Goal: Information Seeking & Learning: Learn about a topic

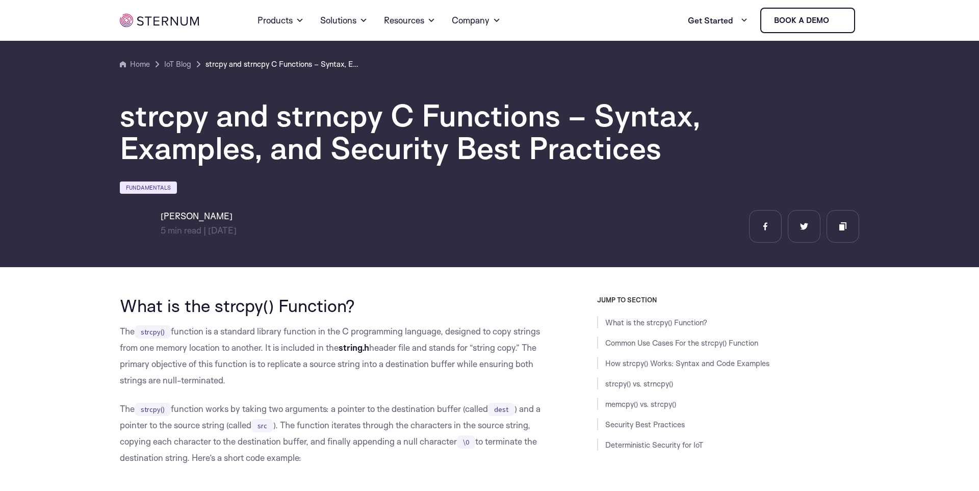
scroll to position [1674, 0]
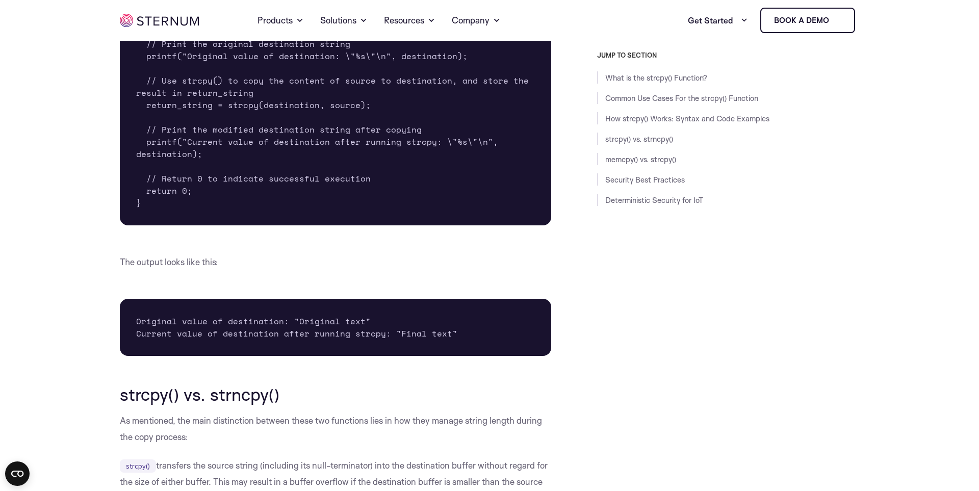
click at [774, 329] on div "JUMP TO SECTION What is the strcpy() Function? Common Use Cases For the strcpy(…" at bounding box center [705, 260] width 308 height 418
click at [663, 229] on div "JUMP TO SECTION What is the strcpy() Function? Common Use Cases For the strcpy(…" at bounding box center [705, 260] width 308 height 418
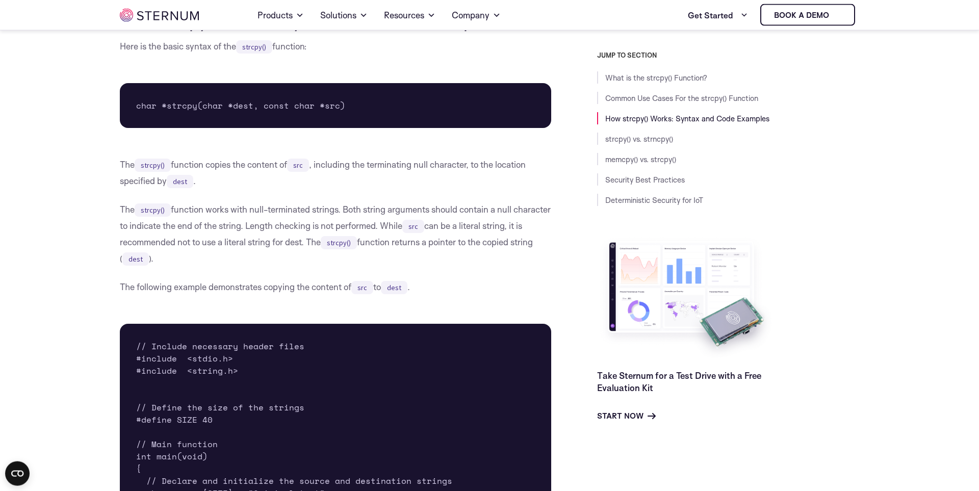
scroll to position [1141, 0]
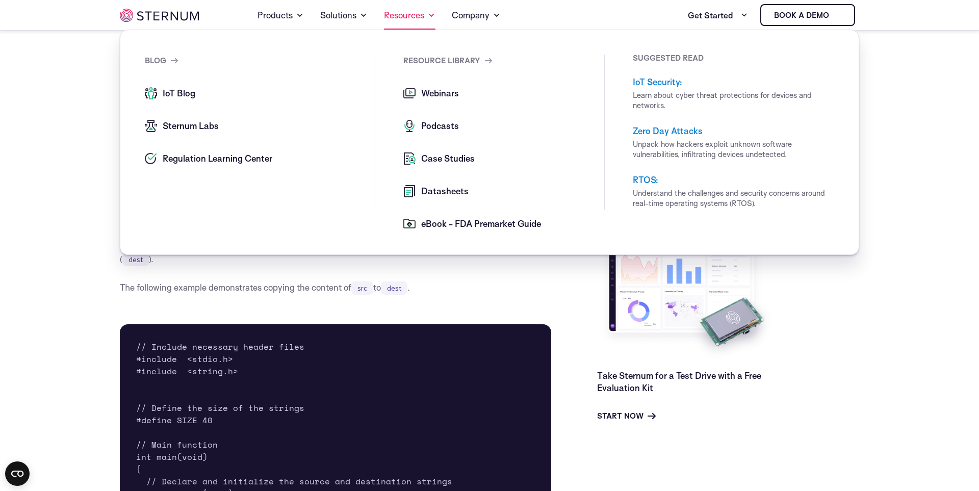
click at [411, 15] on link "Resources" at bounding box center [409, 15] width 51 height 29
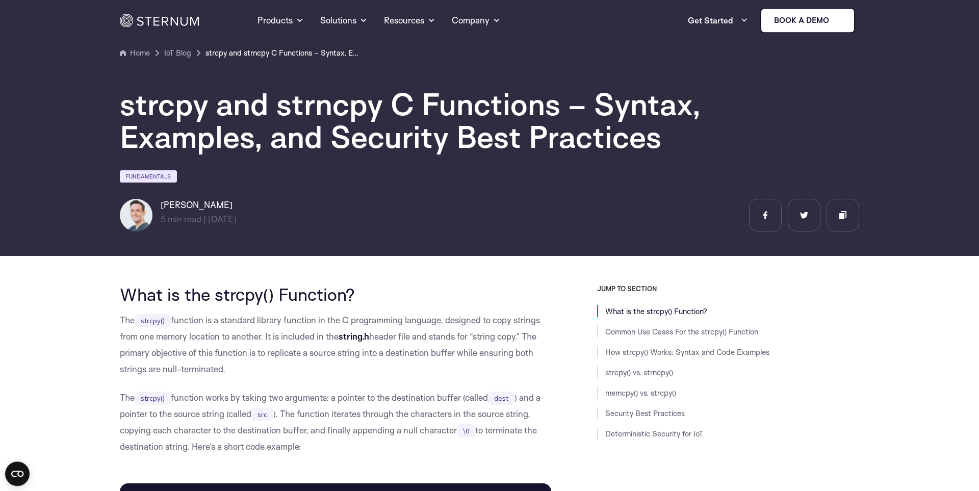
scroll to position [0, 0]
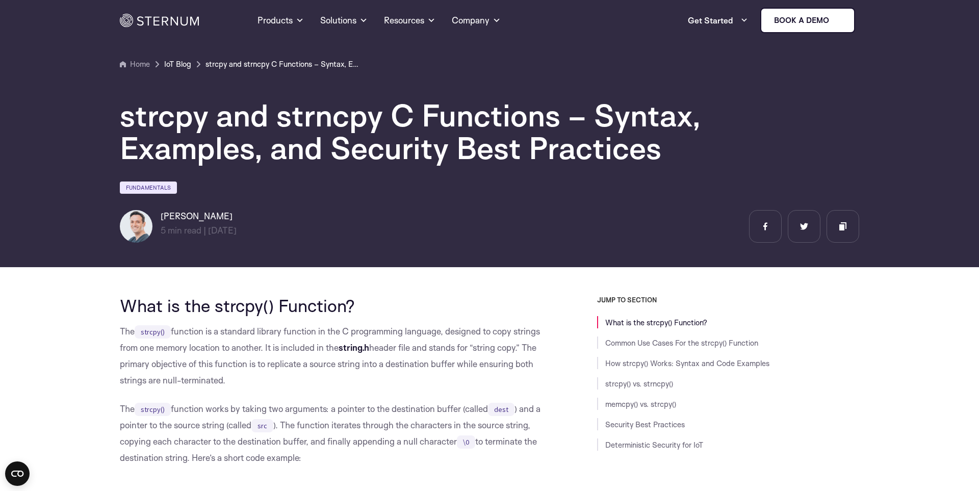
click at [178, 67] on link "IoT Blog" at bounding box center [177, 64] width 27 height 12
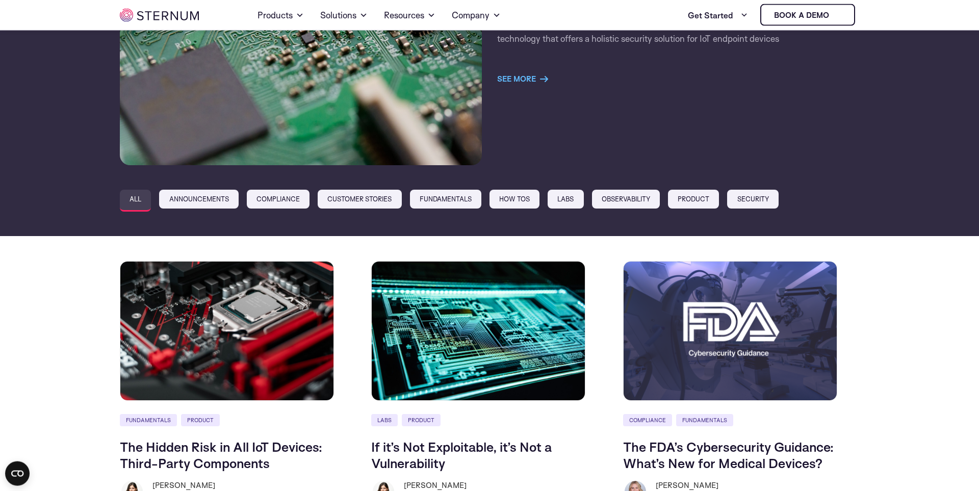
scroll to position [226, 0]
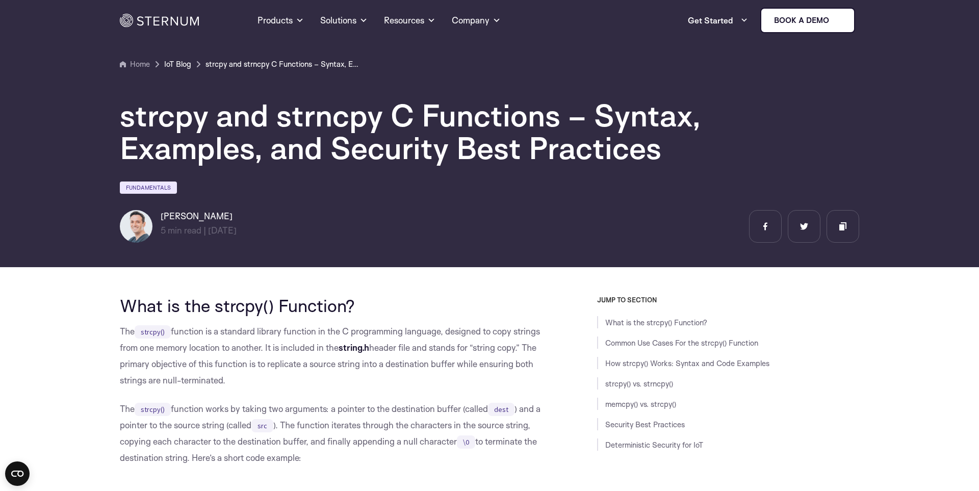
click at [181, 66] on link "IoT Blog" at bounding box center [177, 64] width 27 height 12
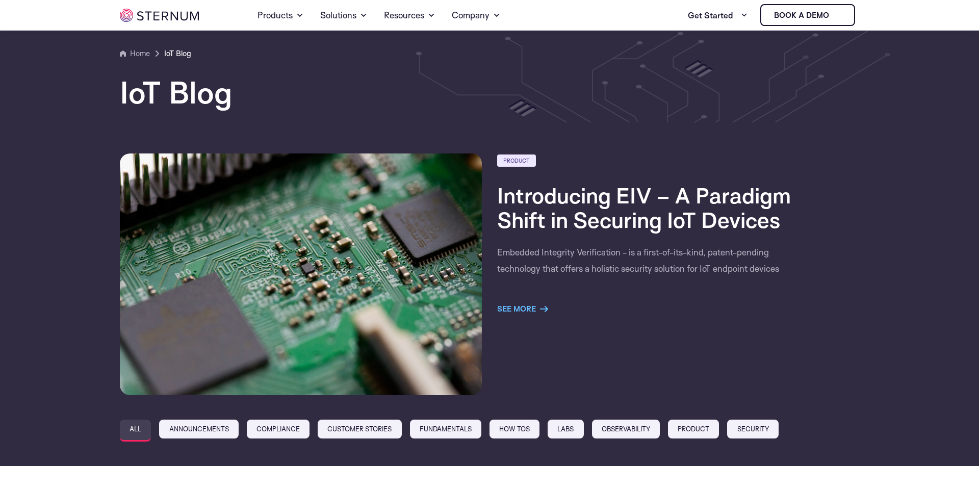
scroll to position [116, 0]
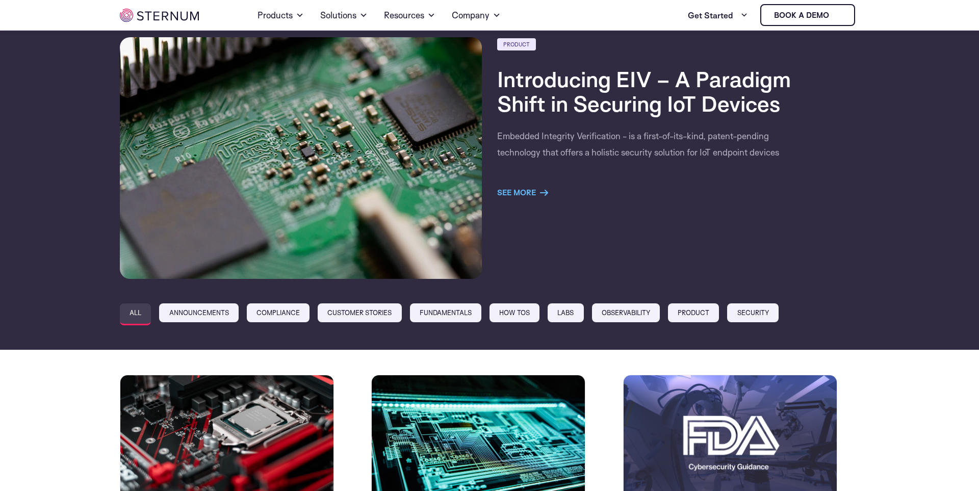
click at [466, 312] on link "Fundamentals" at bounding box center [445, 312] width 71 height 19
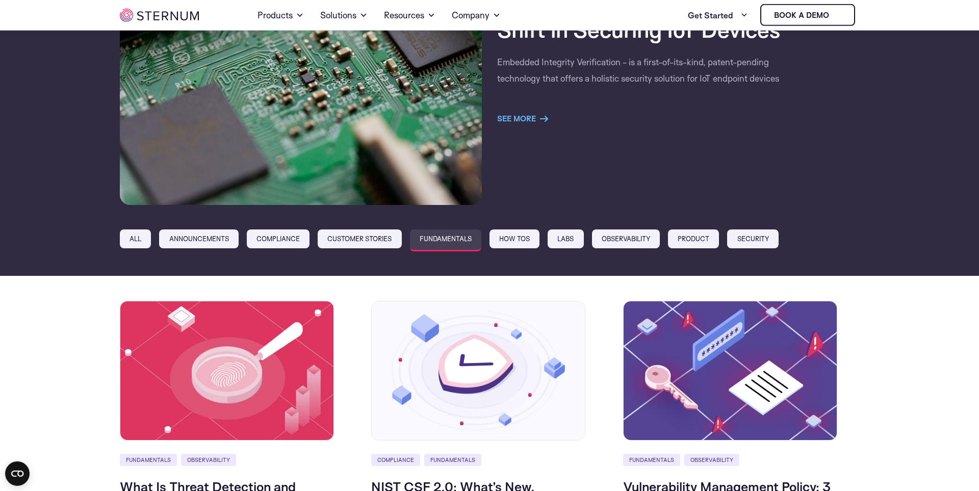
scroll to position [291, 0]
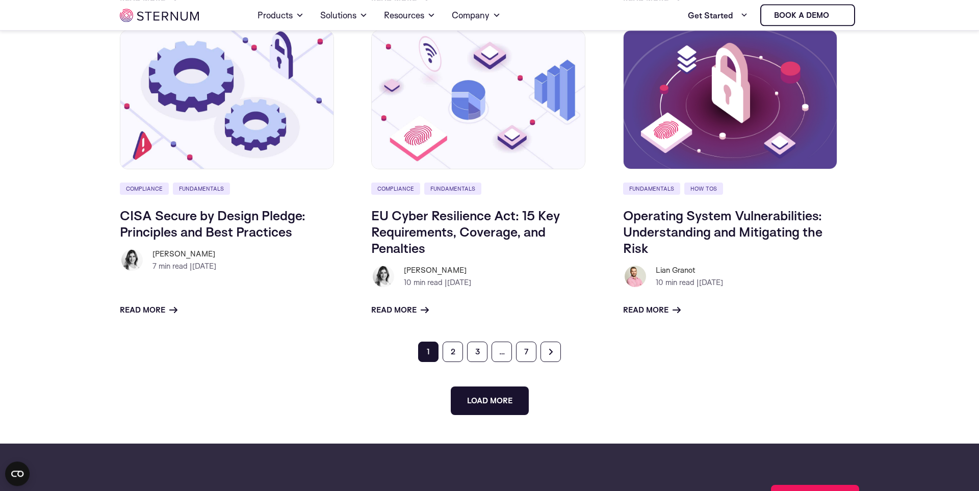
scroll to position [1104, 0]
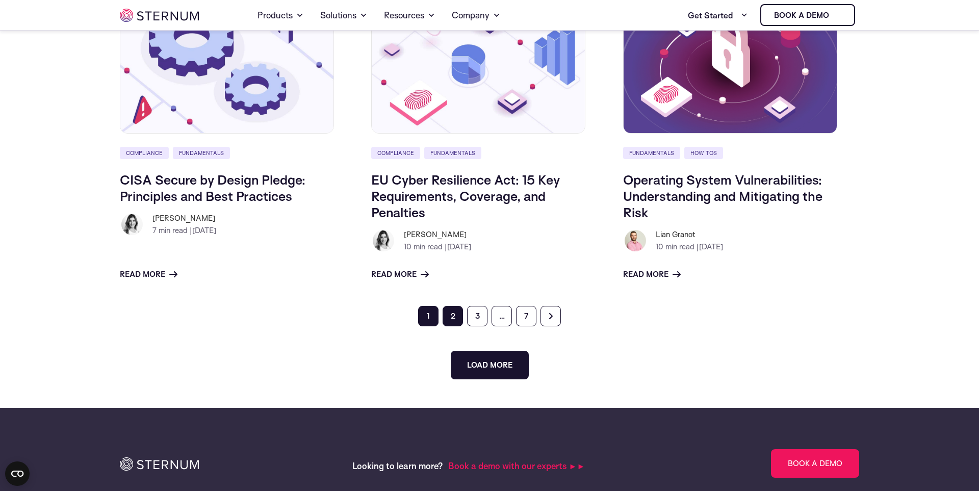
click at [452, 318] on link "2" at bounding box center [452, 316] width 20 height 20
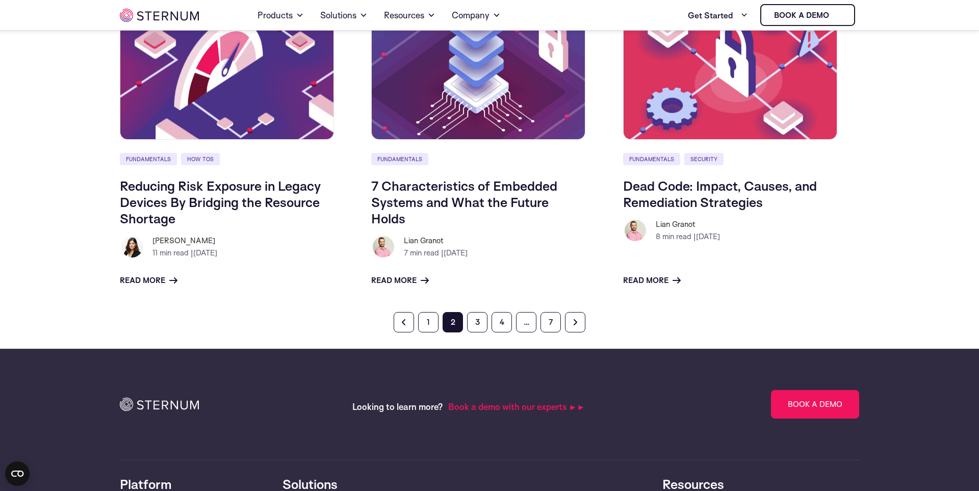
scroll to position [865, 0]
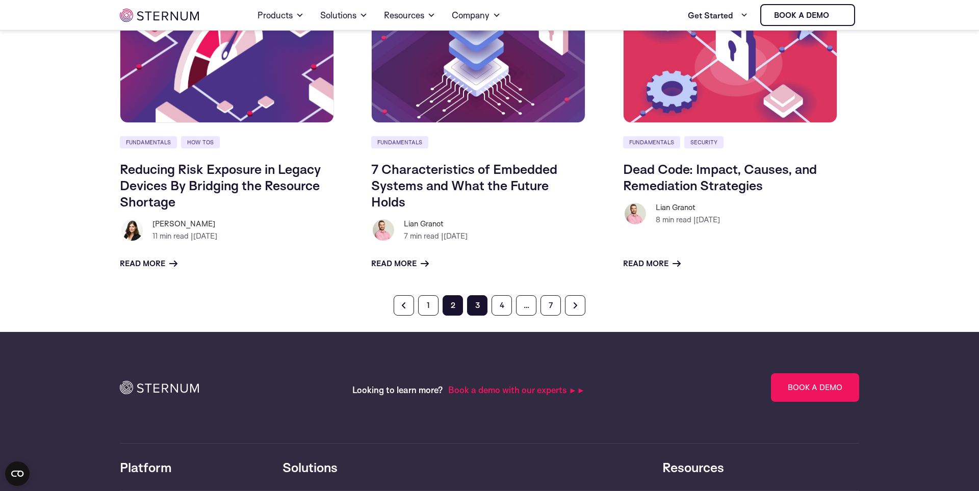
click at [478, 309] on link "3" at bounding box center [477, 305] width 20 height 20
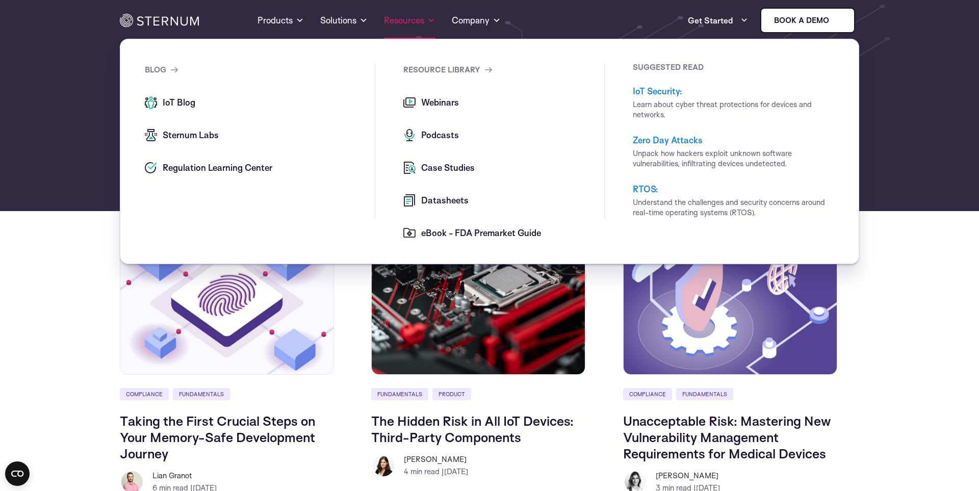
click at [416, 21] on link "Resources" at bounding box center [409, 20] width 51 height 37
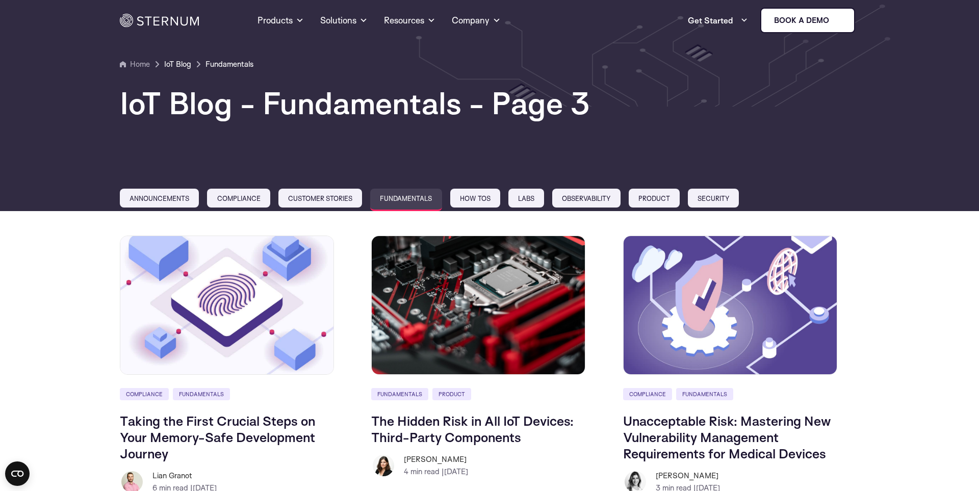
click at [611, 9] on ul "Get Started Free Evaluation Kit Experience all platform features Book a demo" at bounding box center [713, 20] width 283 height 25
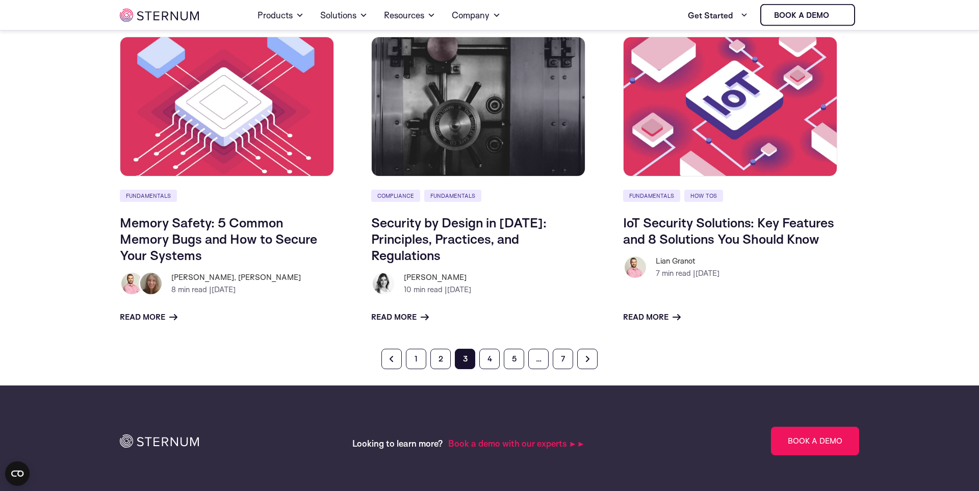
scroll to position [814, 0]
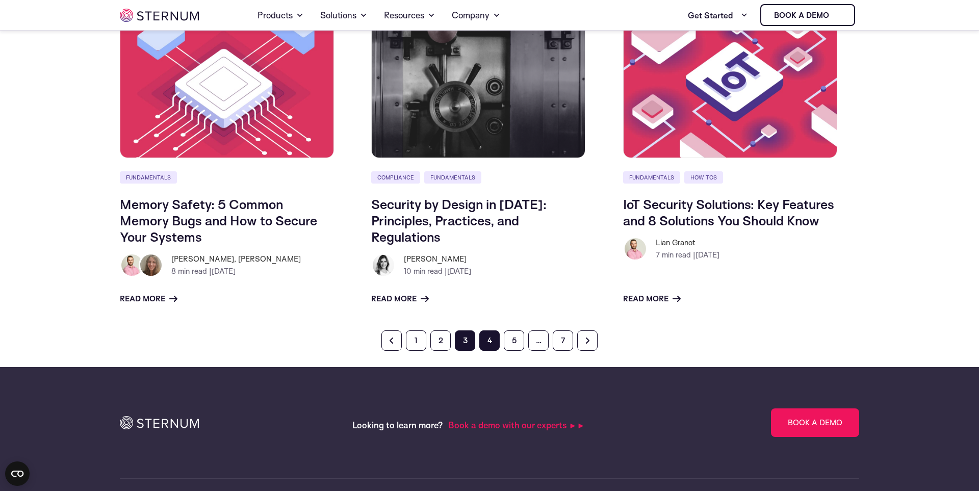
click at [490, 340] on link "4" at bounding box center [489, 340] width 20 height 20
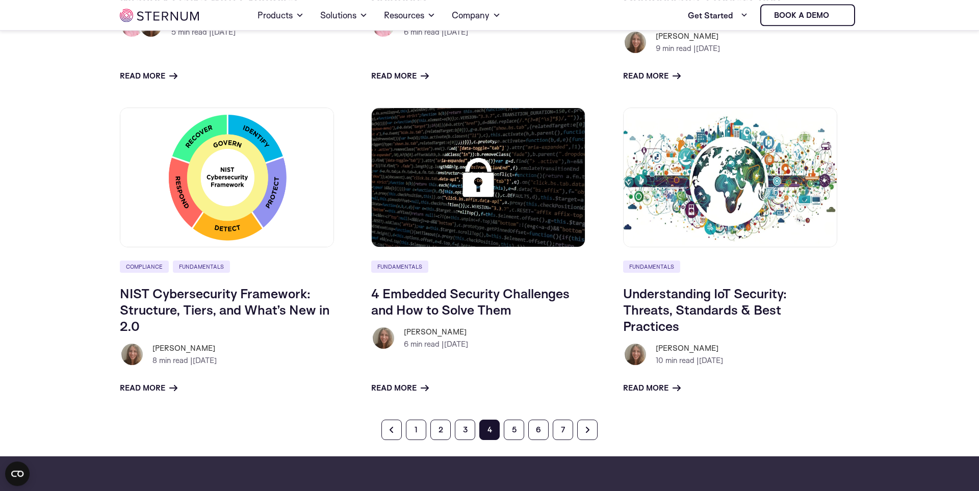
scroll to position [745, 0]
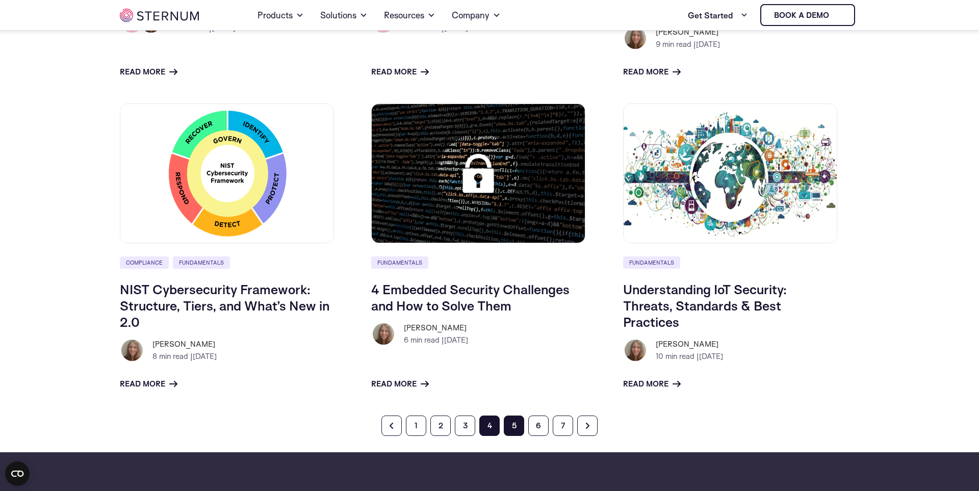
click at [517, 430] on link "5" at bounding box center [514, 425] width 20 height 20
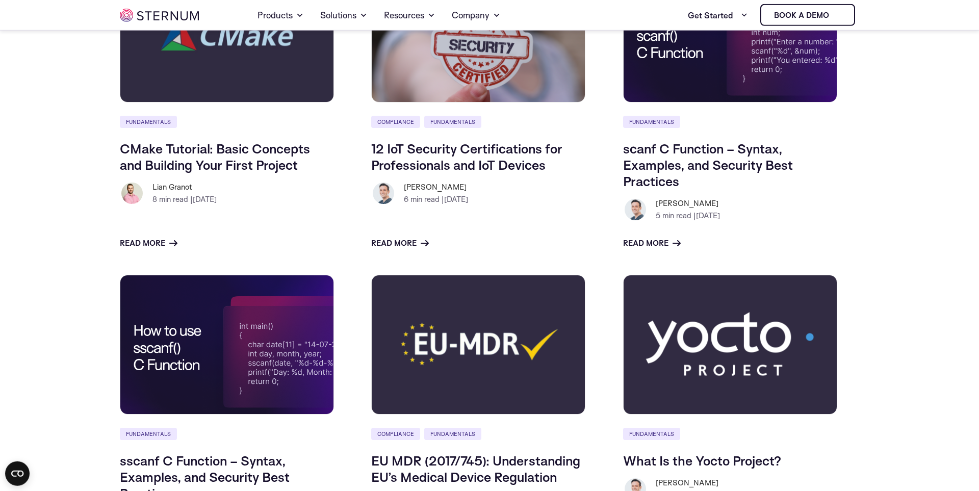
scroll to position [574, 0]
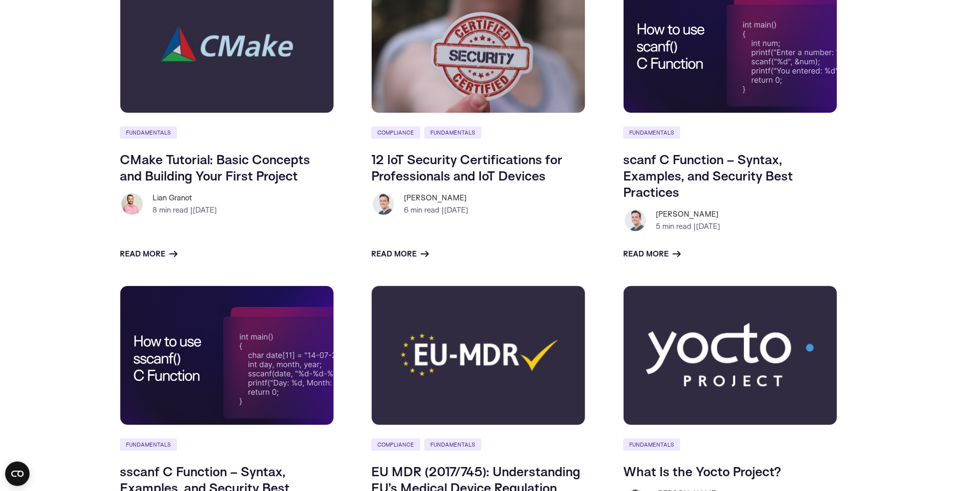
scroll to position [574, 0]
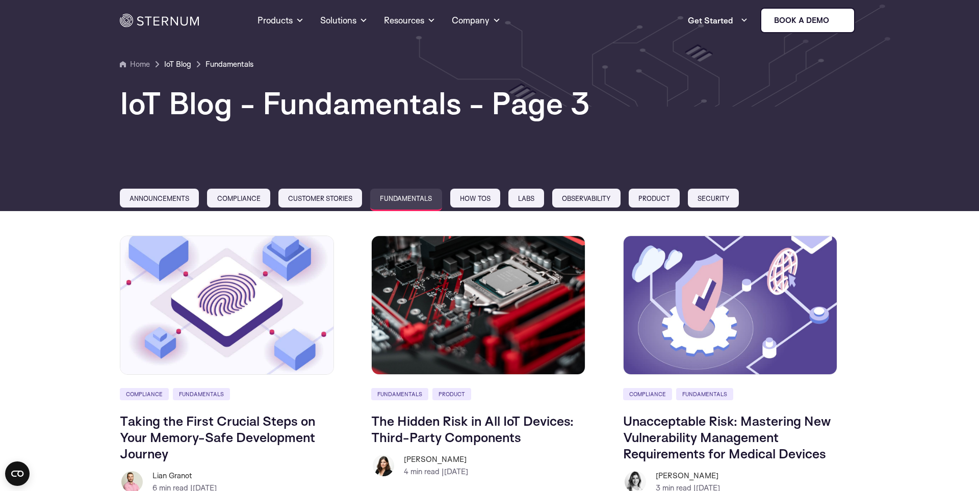
scroll to position [814, 0]
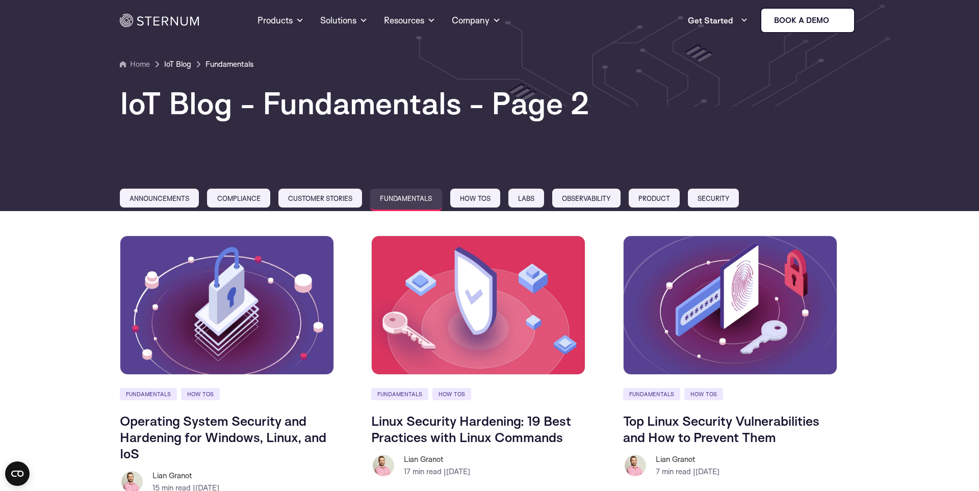
scroll to position [865, 0]
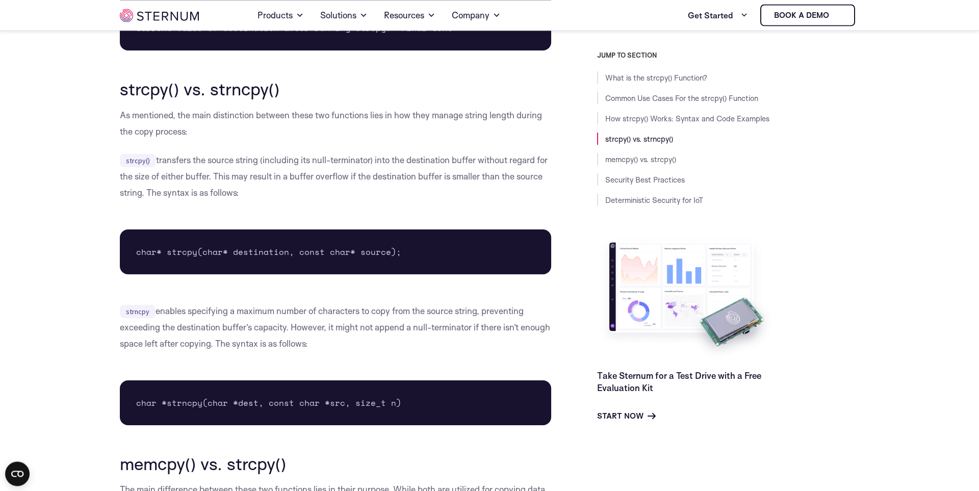
scroll to position [1968, 0]
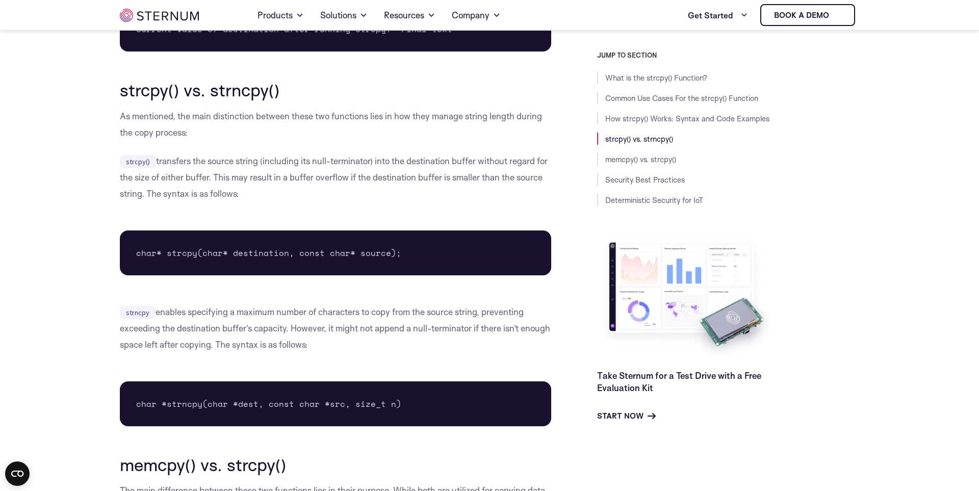
click at [318, 339] on p "strncpy enables specifying a maximum number of characters to copy from the sour…" at bounding box center [335, 328] width 431 height 49
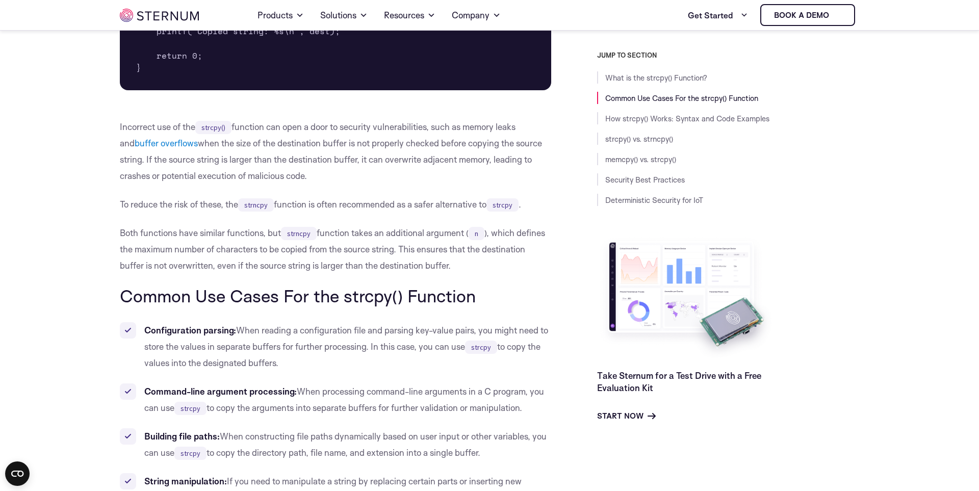
scroll to position [573, 0]
click at [357, 247] on p "Both functions have similar functions, but strncpy function takes an additional…" at bounding box center [335, 248] width 431 height 49
click at [486, 246] on p "Both functions have similar functions, but strncpy function takes an additional…" at bounding box center [335, 248] width 431 height 49
click at [398, 233] on p "Both functions have similar functions, but strncpy function takes an additional…" at bounding box center [335, 248] width 431 height 49
click at [344, 263] on p "Both functions have similar functions, but strncpy function takes an additional…" at bounding box center [335, 248] width 431 height 49
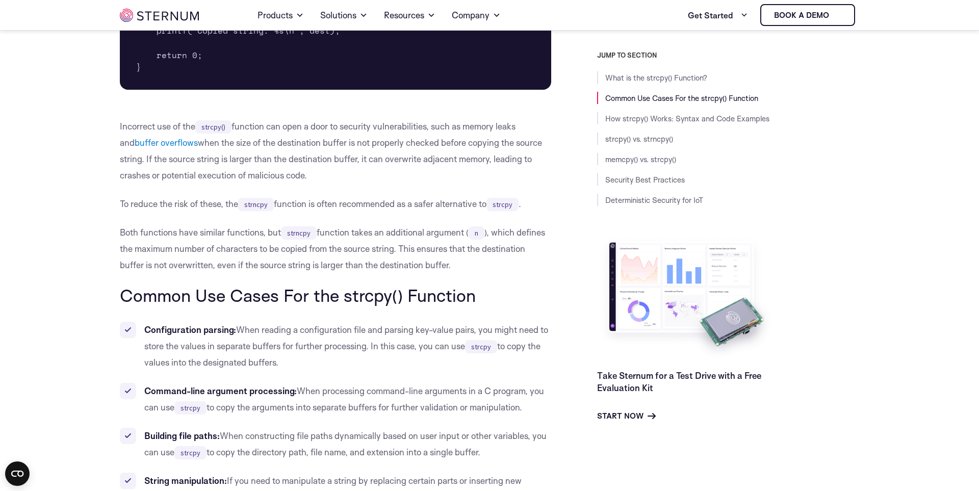
click at [400, 250] on p "Both functions have similar functions, but strncpy function takes an additional…" at bounding box center [335, 248] width 431 height 49
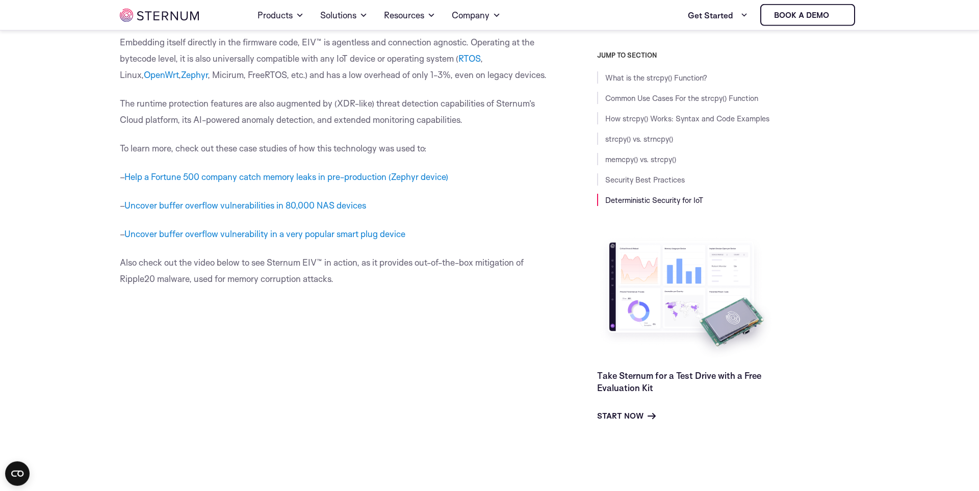
scroll to position [3537, 0]
